Goal: Task Accomplishment & Management: Use online tool/utility

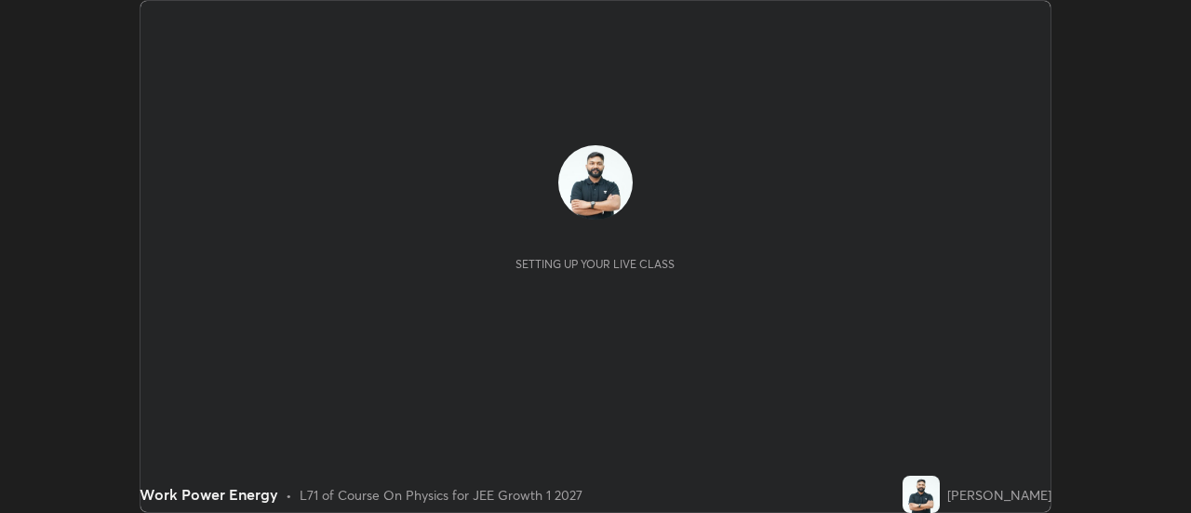
scroll to position [513, 1190]
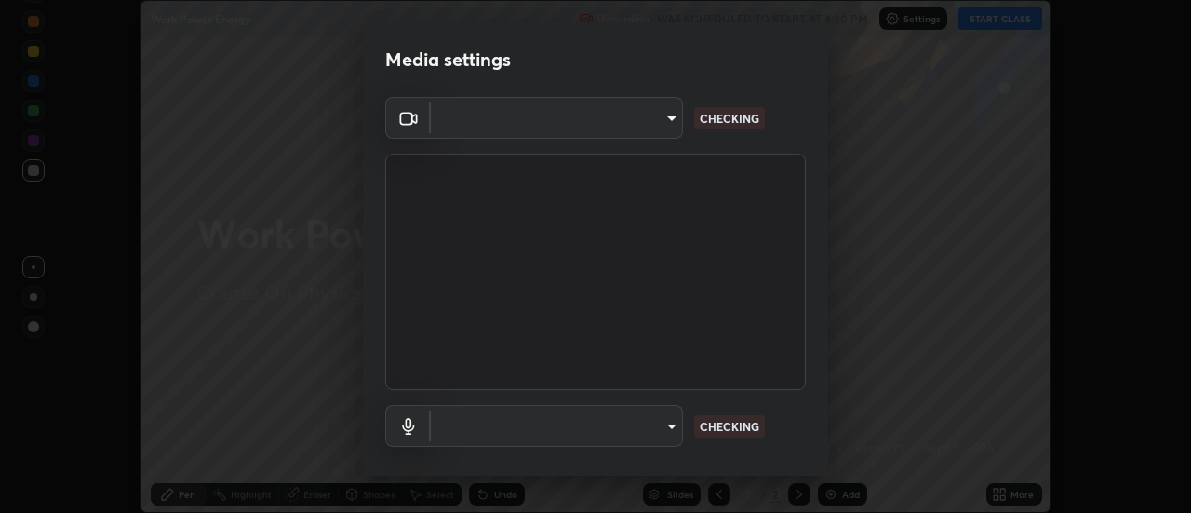
type input "20afe940cbeb59602439e807e0695b369d796bb7f65a41c81d65576627b30d72"
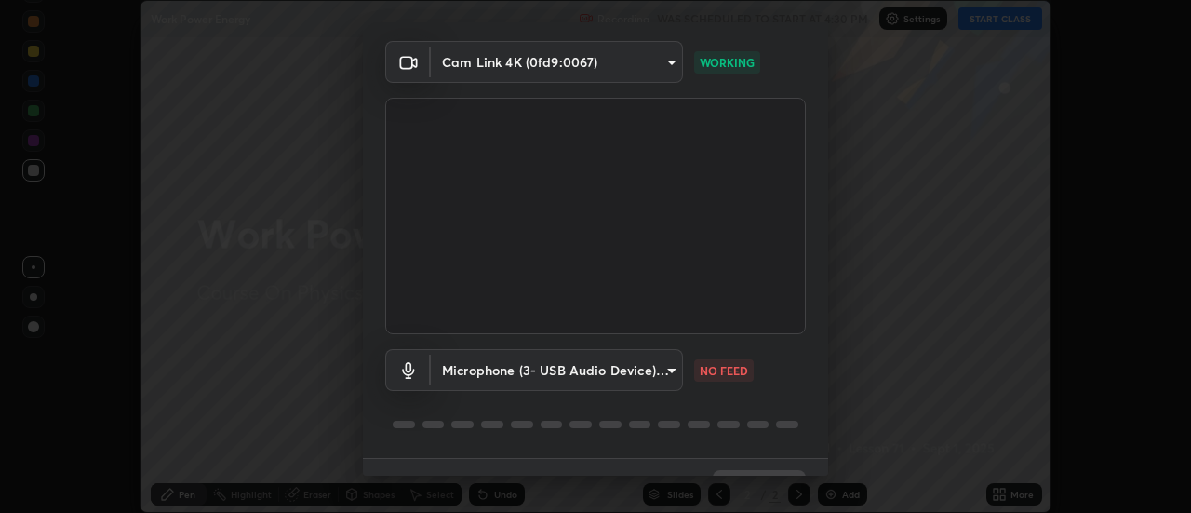
scroll to position [58, 0]
click at [669, 371] on body "Erase all Work Power Energy Recording WAS SCHEDULED TO START AT 4:30 PM Setting…" at bounding box center [595, 256] width 1191 height 513
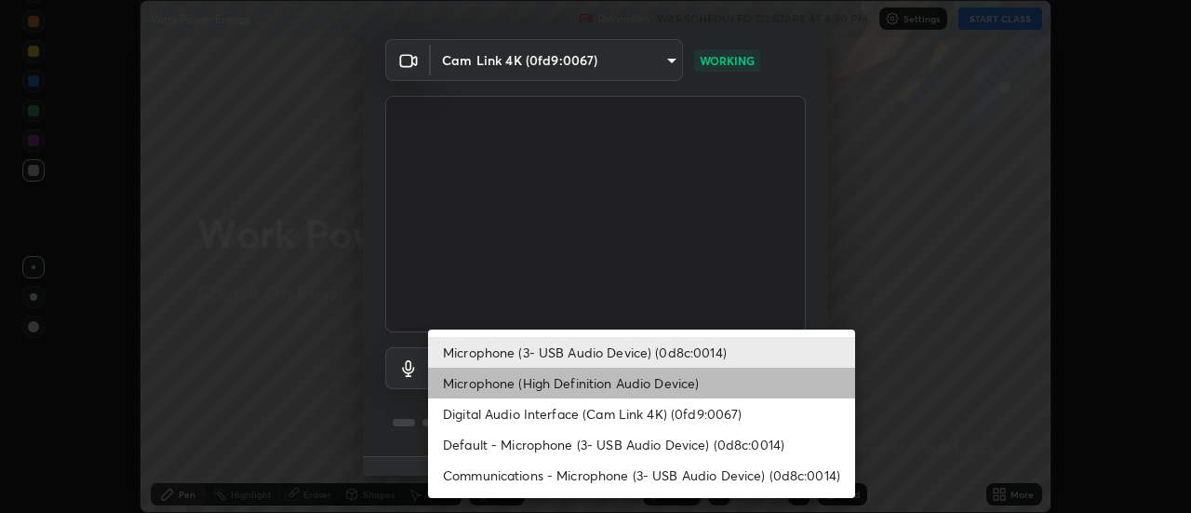
click at [640, 387] on li "Microphone (High Definition Audio Device)" at bounding box center [641, 383] width 427 height 31
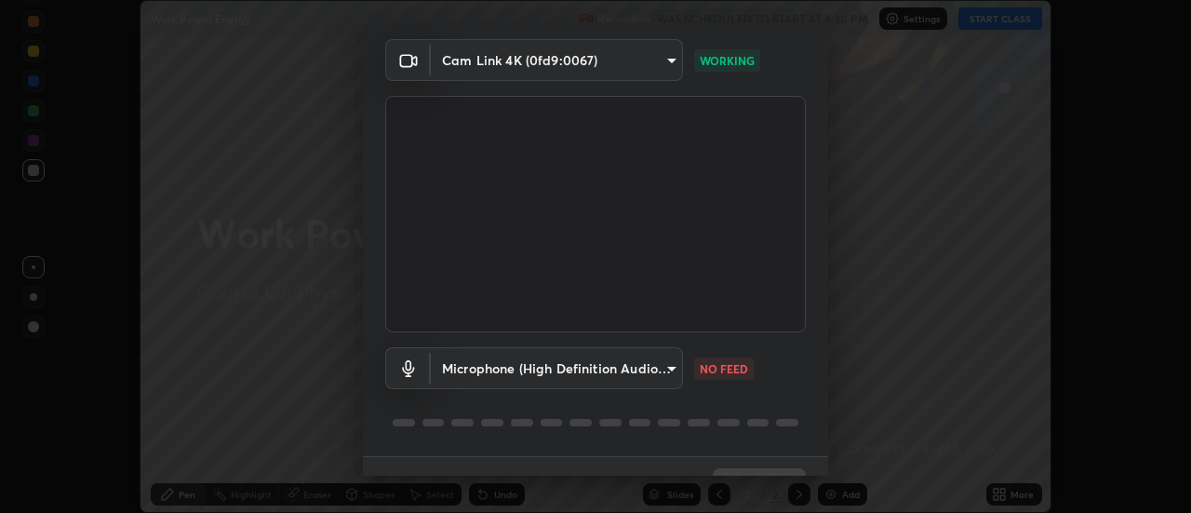
click at [638, 363] on body "Erase all Work Power Energy Recording WAS SCHEDULED TO START AT 4:30 PM Setting…" at bounding box center [595, 256] width 1191 height 513
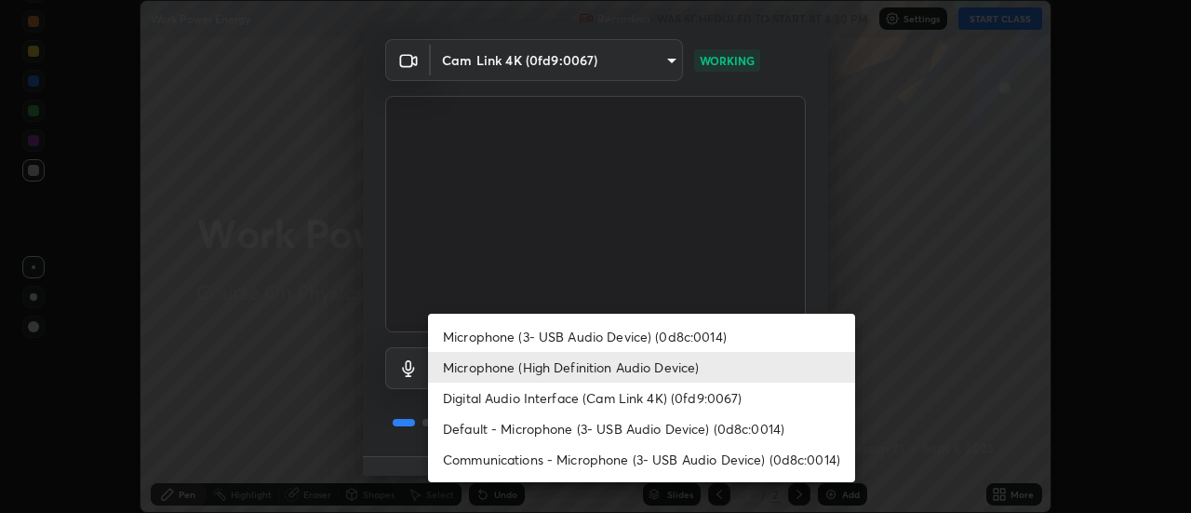
click at [625, 332] on li "Microphone (3- USB Audio Device) (0d8c:0014)" at bounding box center [641, 336] width 427 height 31
type input "d52a736e0548345a18aba1ba4eb72026137e6ebf697a119007c383a8057c9de6"
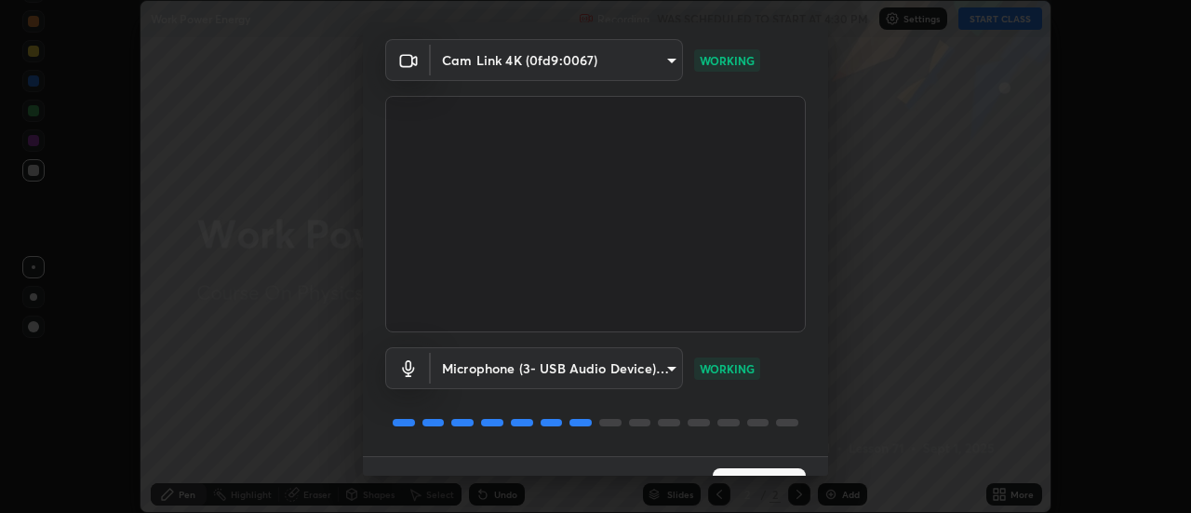
scroll to position [98, 0]
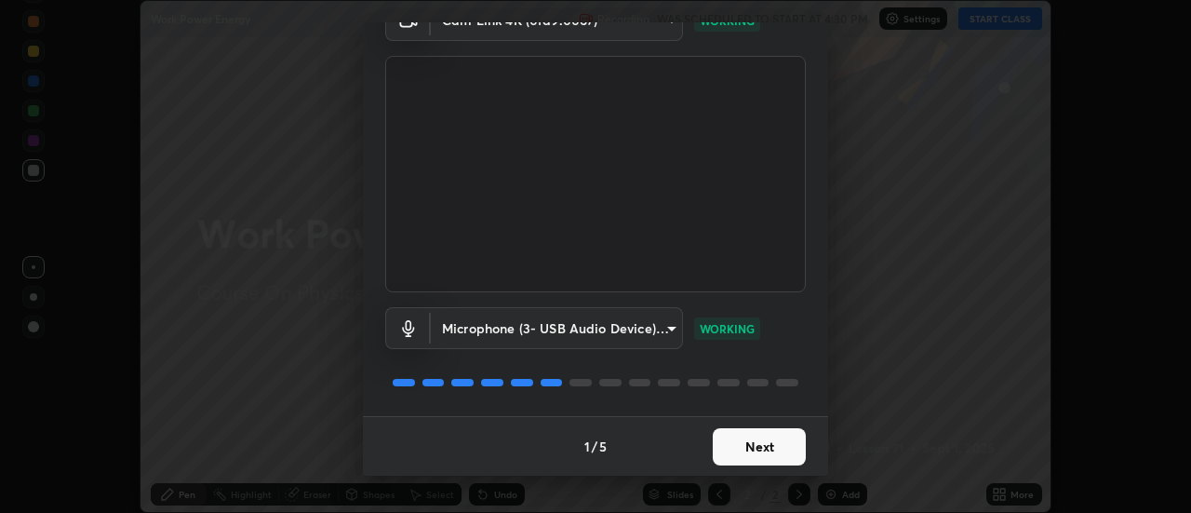
click at [786, 441] on button "Next" at bounding box center [759, 446] width 93 height 37
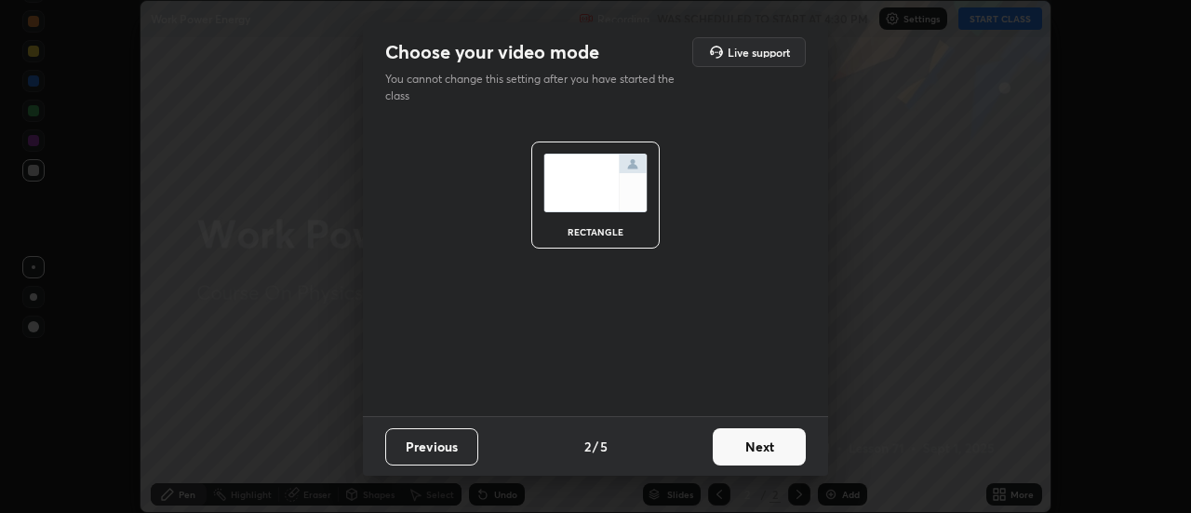
scroll to position [0, 0]
click at [786, 441] on button "Next" at bounding box center [759, 446] width 93 height 37
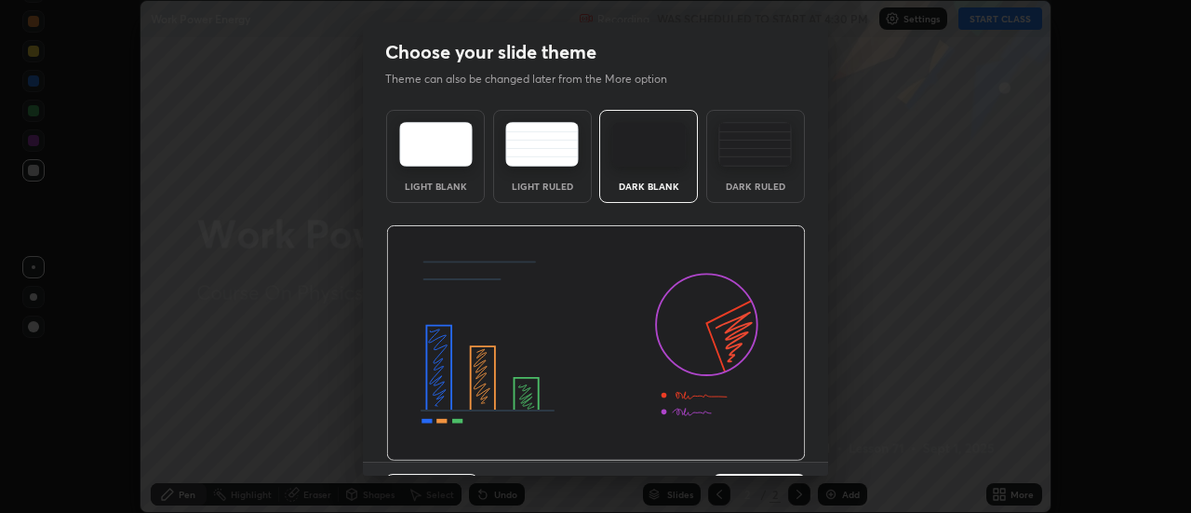
scroll to position [46, 0]
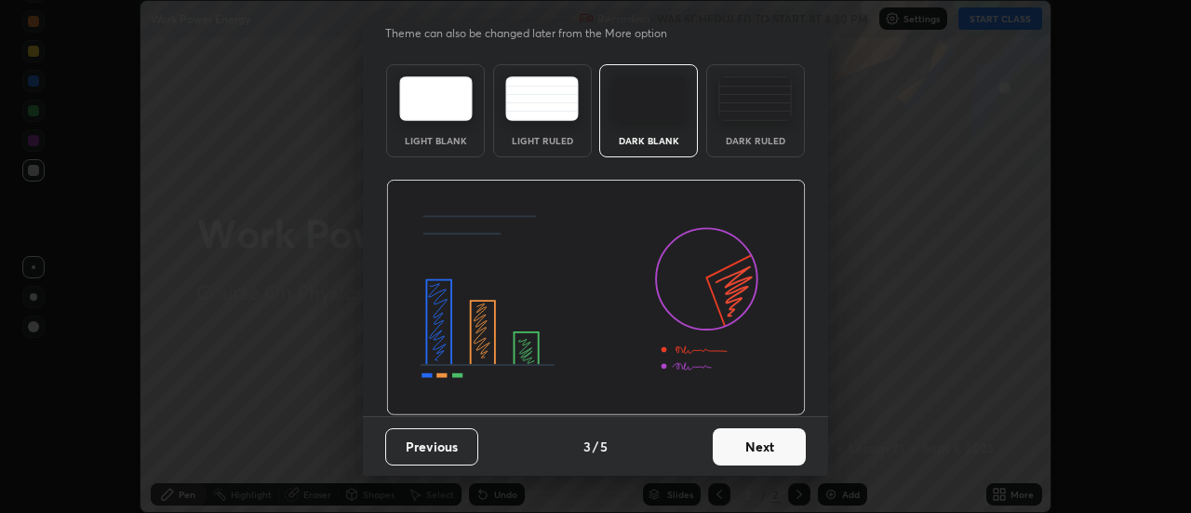
click at [800, 450] on button "Next" at bounding box center [759, 446] width 93 height 37
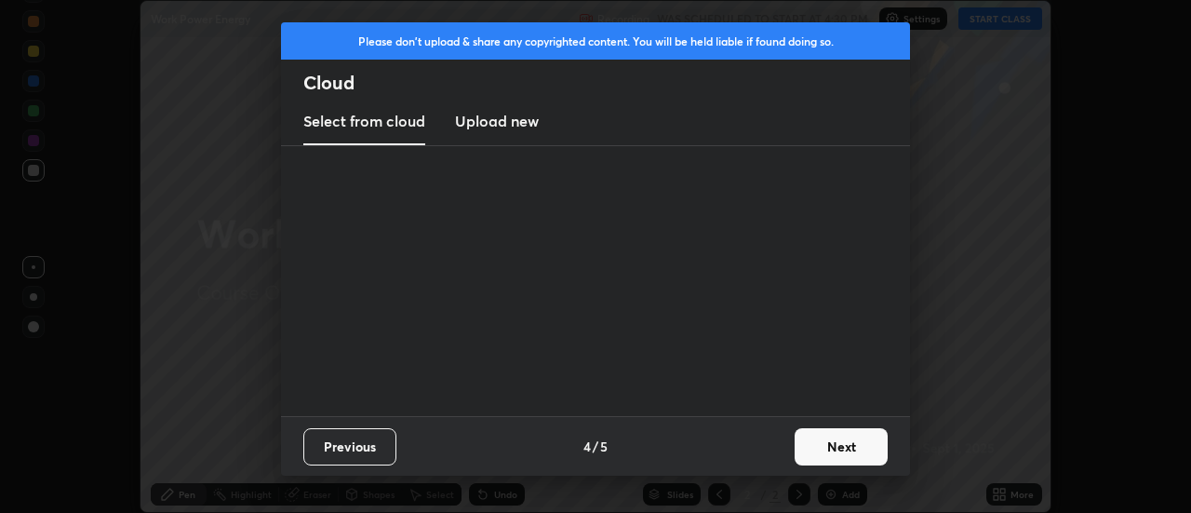
scroll to position [0, 0]
click at [796, 459] on button "Next" at bounding box center [841, 446] width 93 height 37
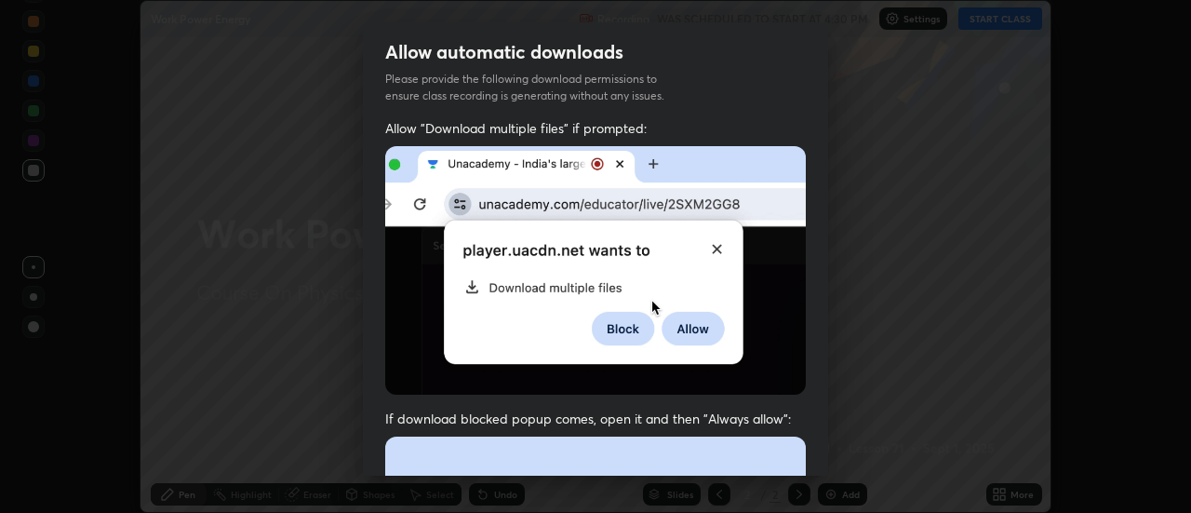
click at [801, 454] on div "Allow "Download multiple files" if prompted: If download blocked popup comes, o…" at bounding box center [595, 511] width 465 height 784
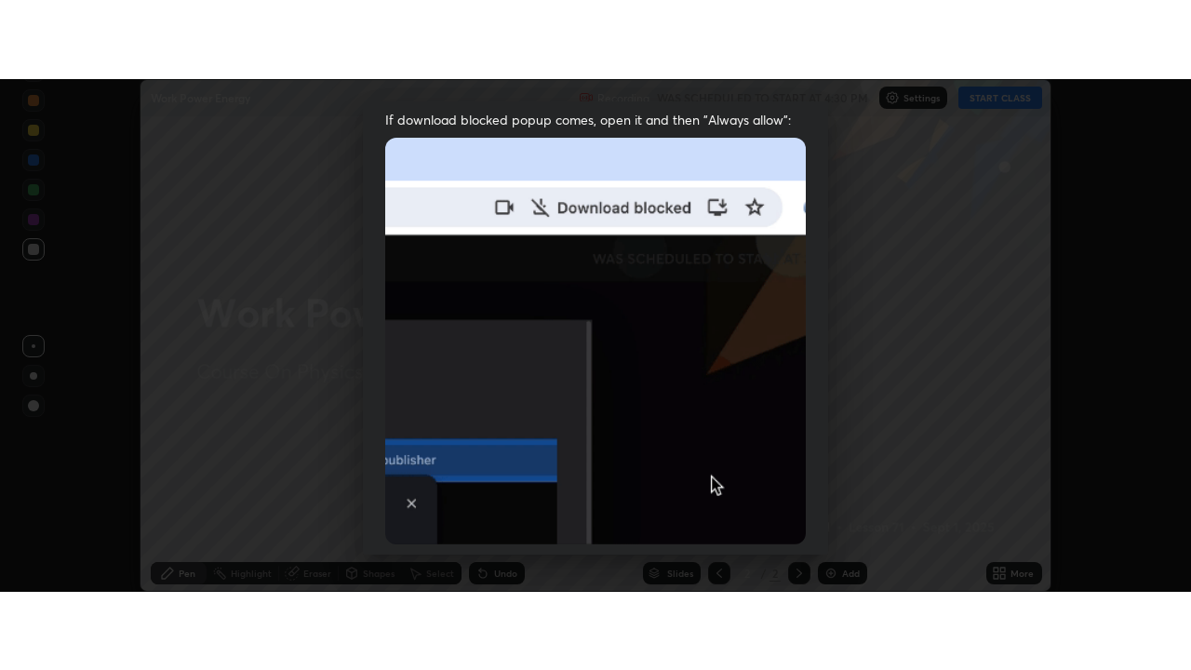
scroll to position [477, 0]
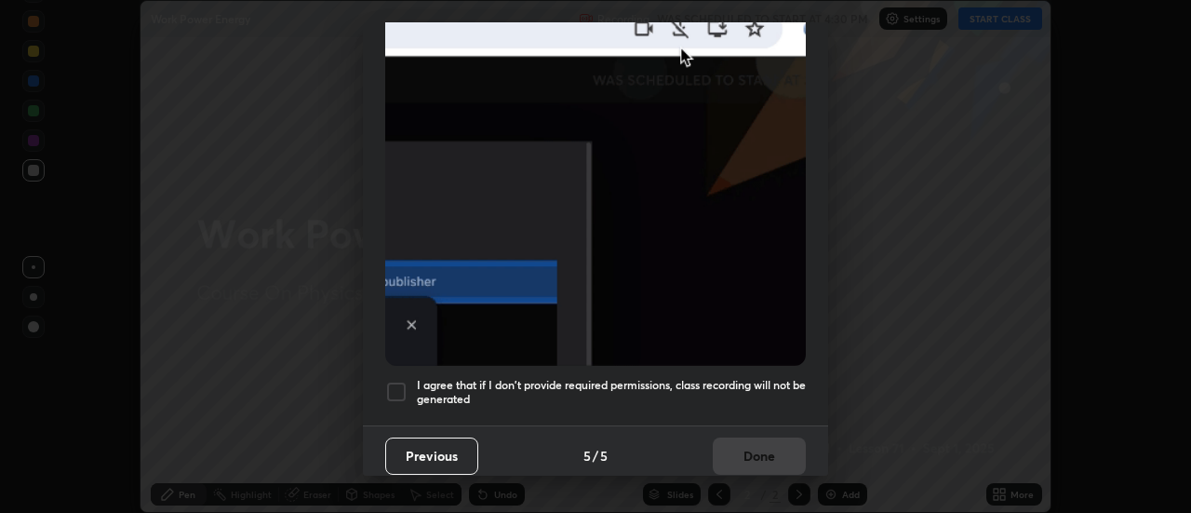
click at [769, 378] on h5 "I agree that if I don't provide required permissions, class recording will not …" at bounding box center [611, 392] width 389 height 29
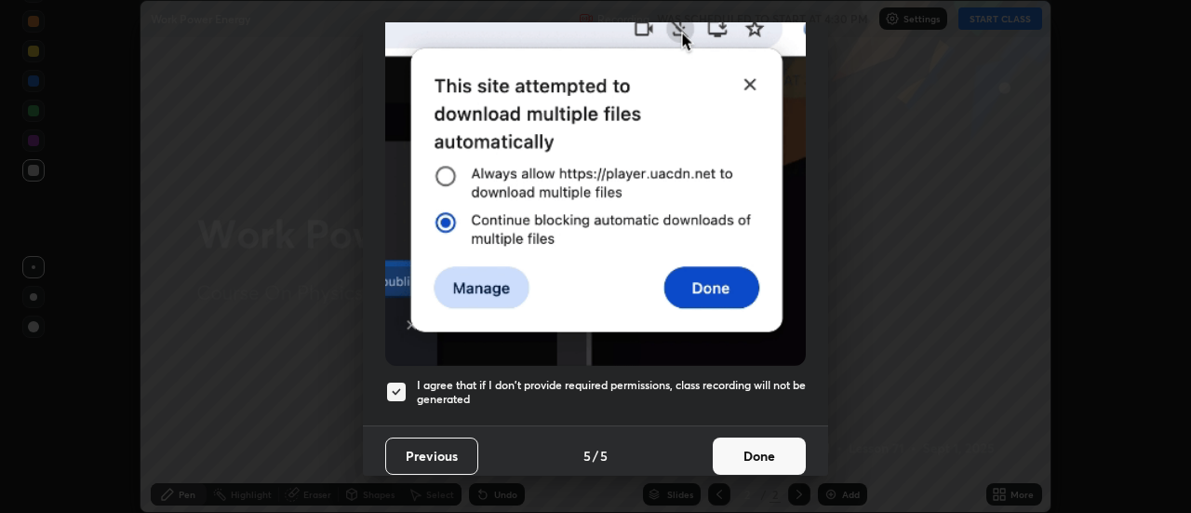
click at [772, 446] on button "Done" at bounding box center [759, 455] width 93 height 37
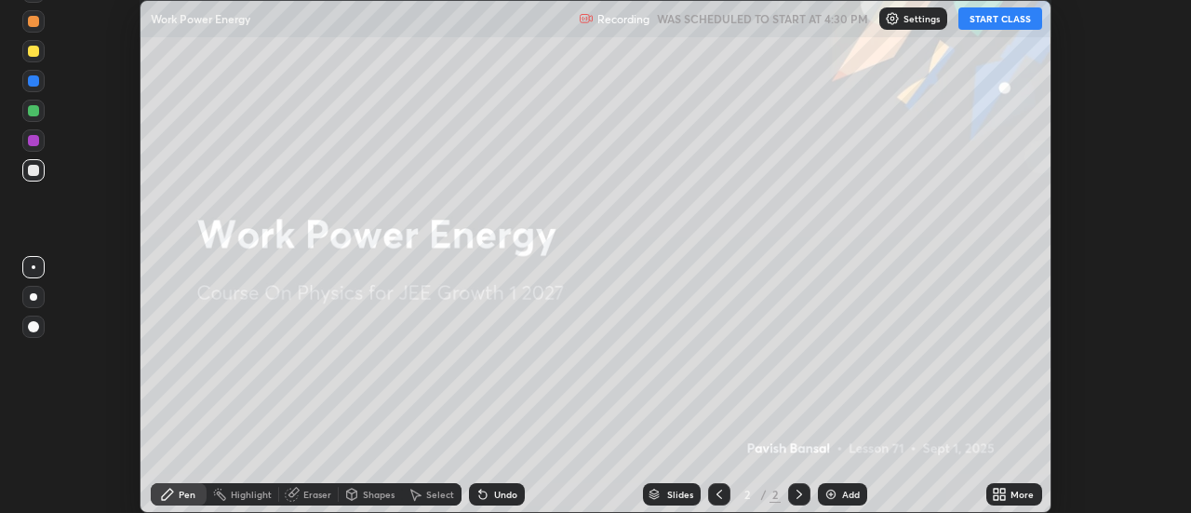
click at [1025, 493] on div "More" at bounding box center [1022, 494] width 23 height 9
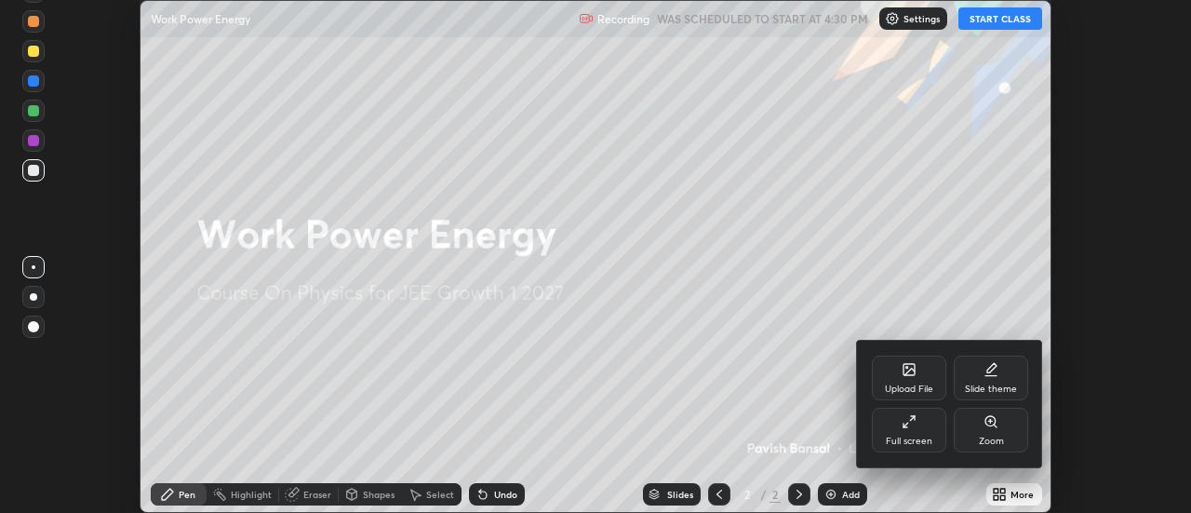
click at [934, 433] on div "Full screen" at bounding box center [909, 430] width 74 height 45
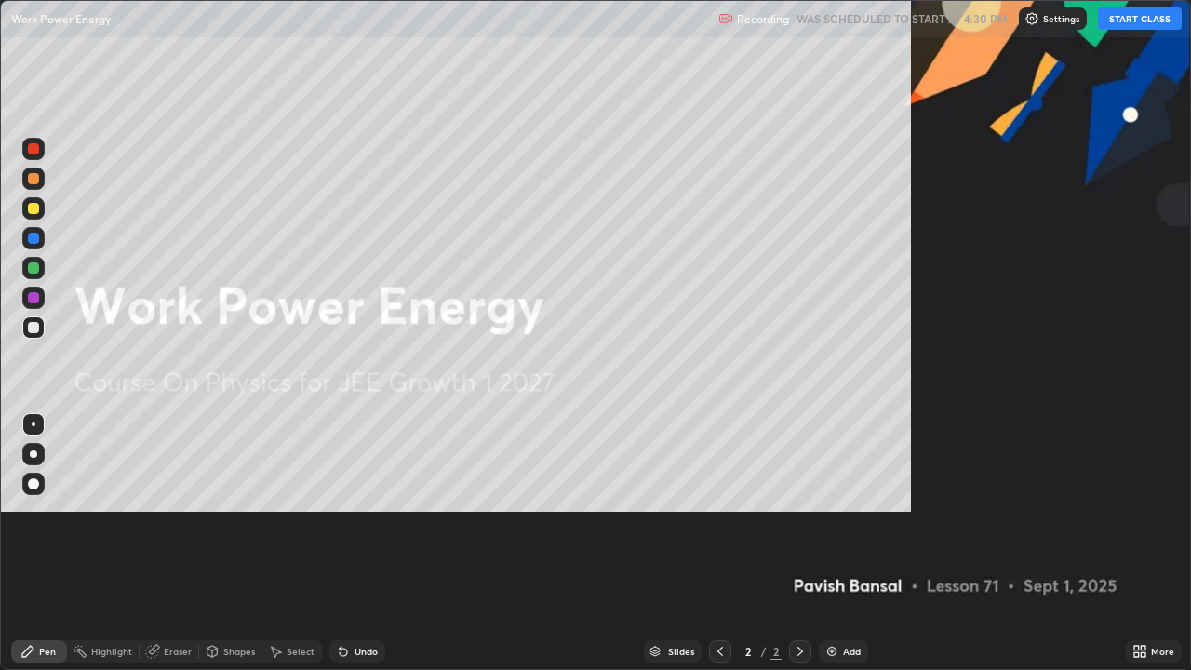
scroll to position [670, 1191]
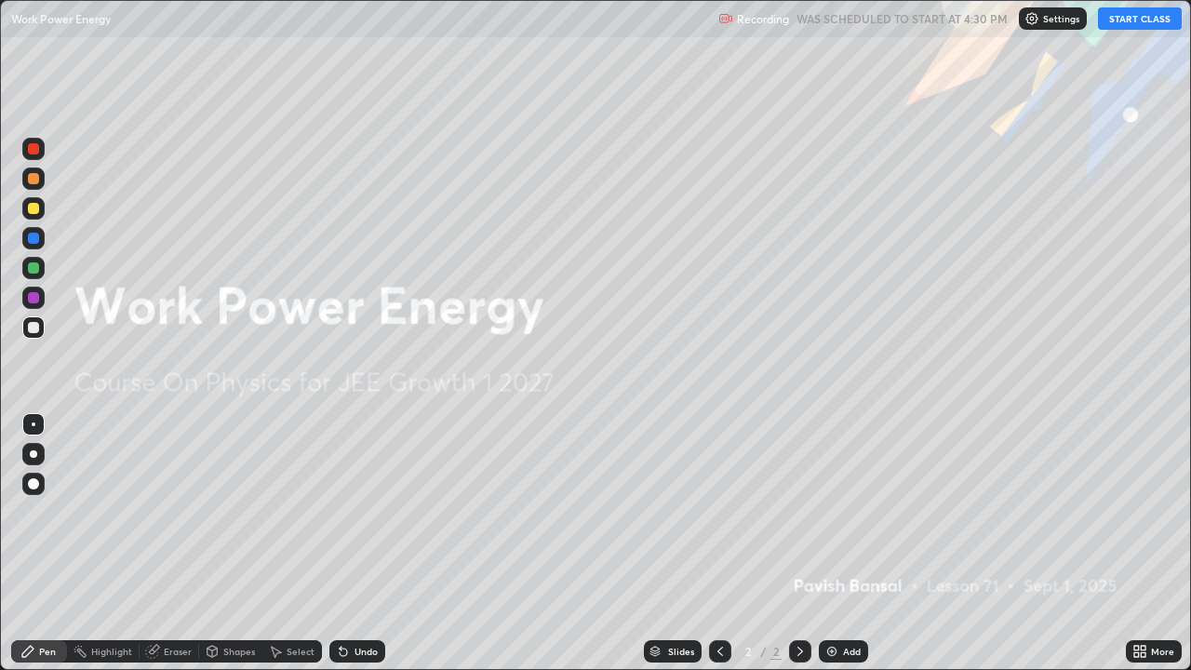
click at [1122, 22] on button "START CLASS" at bounding box center [1140, 18] width 84 height 22
